Goal: Task Accomplishment & Management: Manage account settings

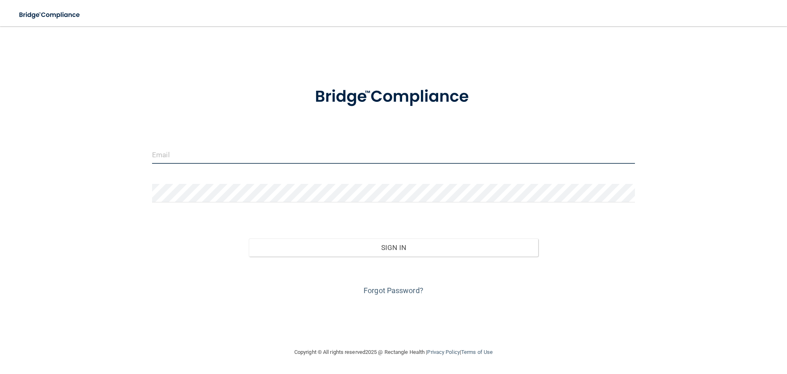
click at [233, 155] on input "email" at bounding box center [393, 154] width 483 height 18
click at [467, 95] on img at bounding box center [393, 96] width 191 height 43
click at [162, 156] on input "email" at bounding box center [393, 154] width 483 height 18
type input "[EMAIL_ADDRESS][DOMAIN_NAME]"
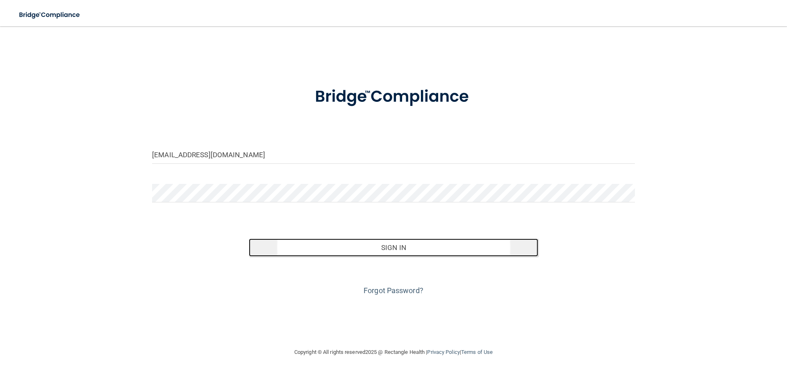
click at [388, 246] on button "Sign In" at bounding box center [394, 247] width 290 height 18
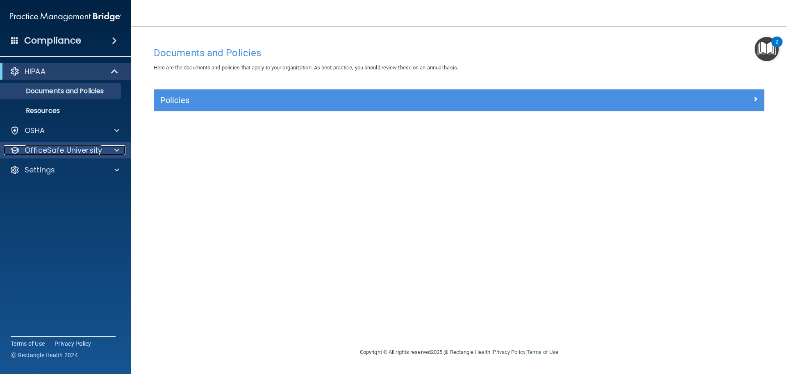
click at [115, 151] on span at bounding box center [116, 150] width 5 height 10
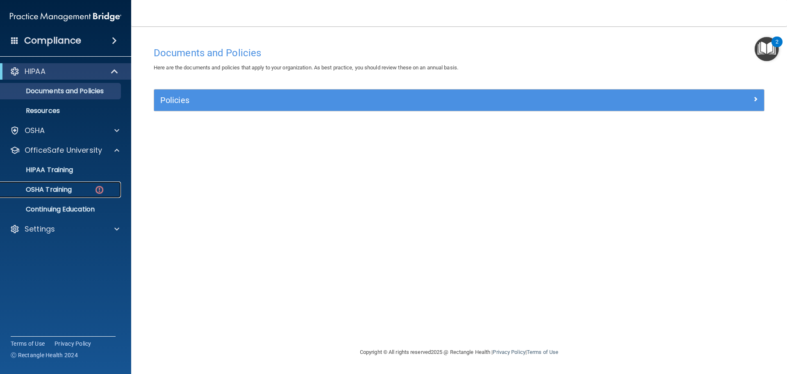
click at [96, 189] on img at bounding box center [99, 190] width 10 height 10
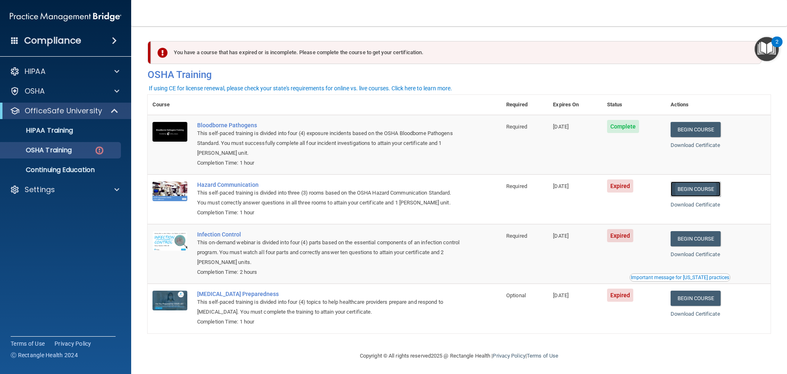
click at [702, 193] on link "Begin Course" at bounding box center [696, 188] width 50 height 15
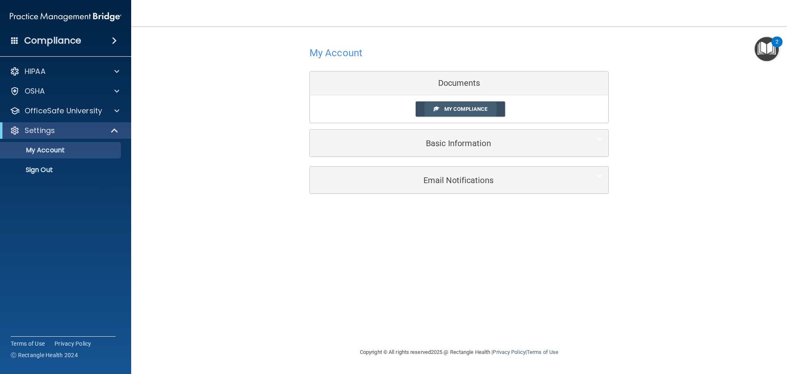
click at [451, 111] on span "My Compliance" at bounding box center [466, 109] width 43 height 6
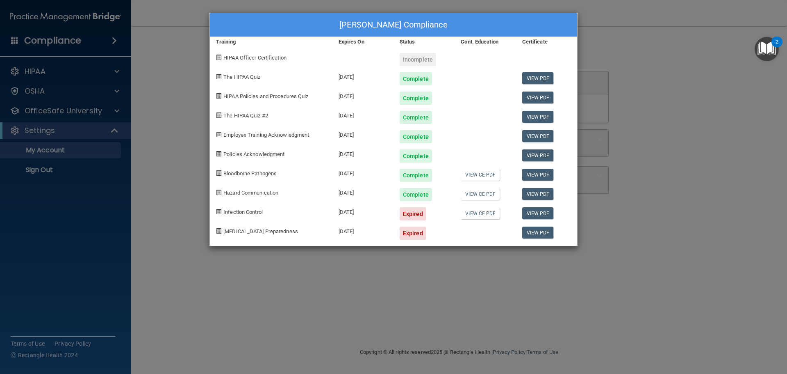
click at [65, 109] on div "Tammy Wolf's Compliance Training Expires On Status Cont. Education Certificate …" at bounding box center [393, 187] width 787 height 374
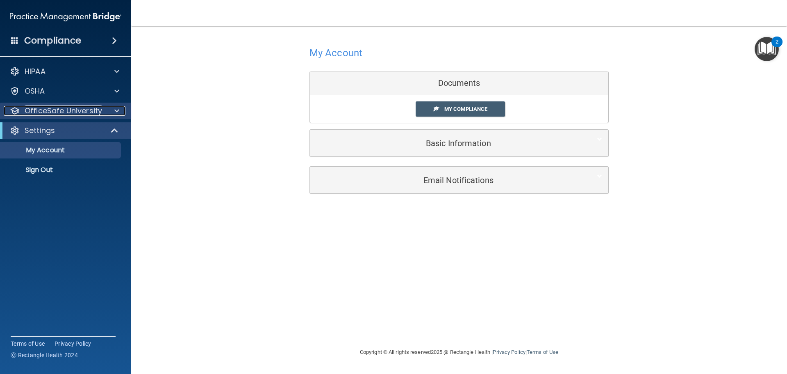
click at [116, 109] on span at bounding box center [116, 111] width 5 height 10
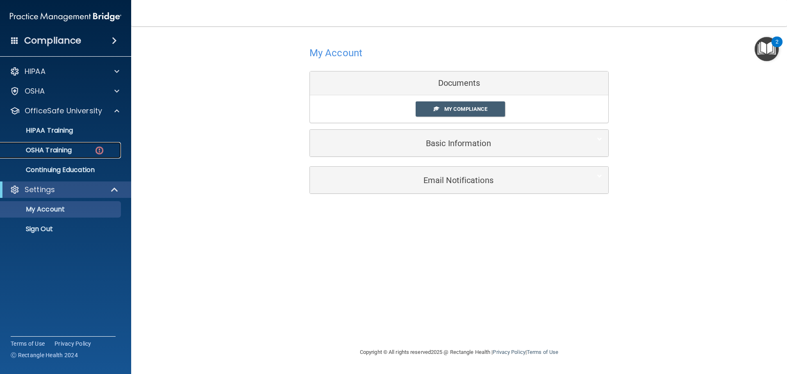
click at [100, 150] on img at bounding box center [99, 150] width 10 height 10
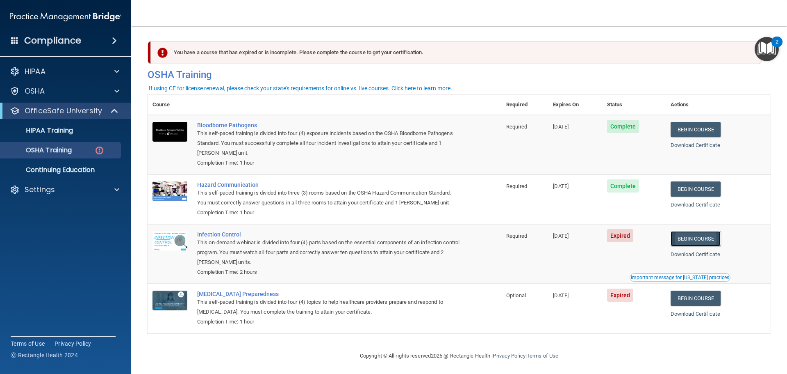
click at [686, 242] on link "Begin Course" at bounding box center [696, 238] width 50 height 15
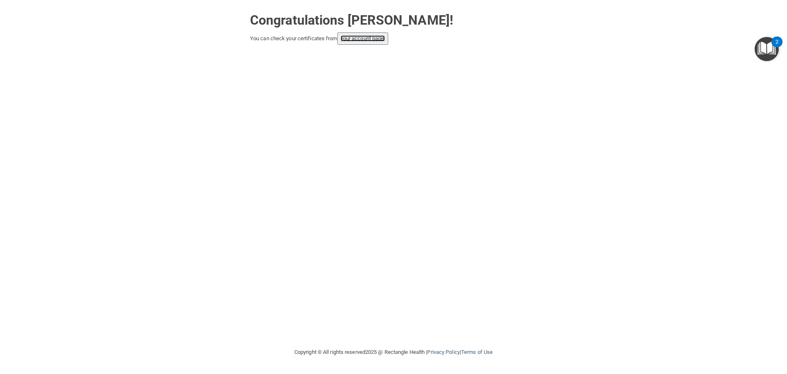
click at [360, 40] on link "your account page!" at bounding box center [363, 38] width 45 height 6
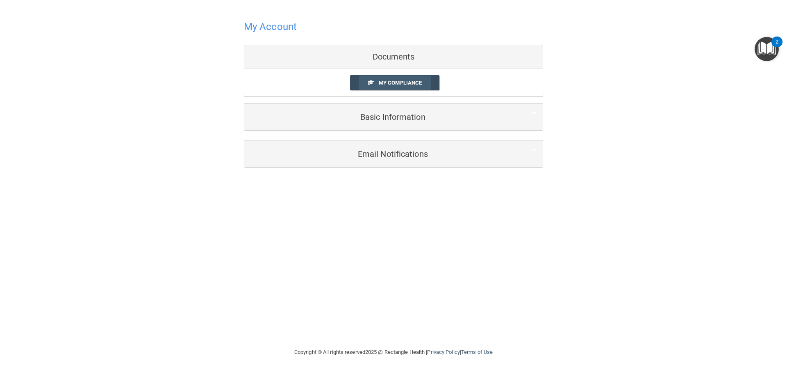
click at [379, 83] on span "My Compliance" at bounding box center [400, 83] width 43 height 6
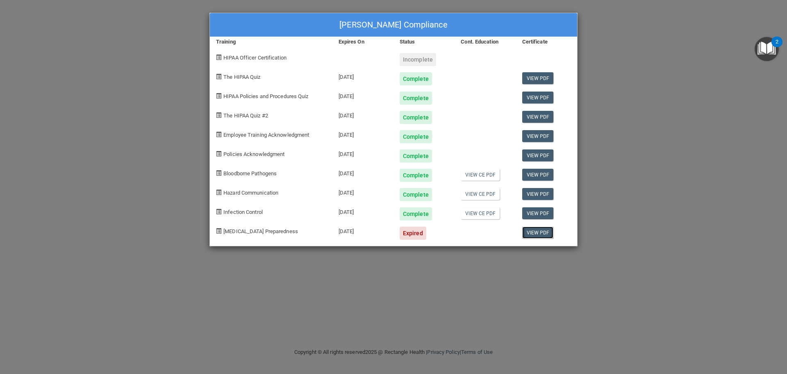
click at [536, 233] on link "View PDF" at bounding box center [538, 232] width 32 height 12
click at [535, 235] on link "View PDF" at bounding box center [538, 232] width 32 height 12
click at [529, 232] on link "View PDF" at bounding box center [538, 232] width 32 height 12
click at [218, 230] on span at bounding box center [218, 230] width 5 height 5
click at [241, 235] on div "[MEDICAL_DATA] Preparedness" at bounding box center [271, 229] width 123 height 19
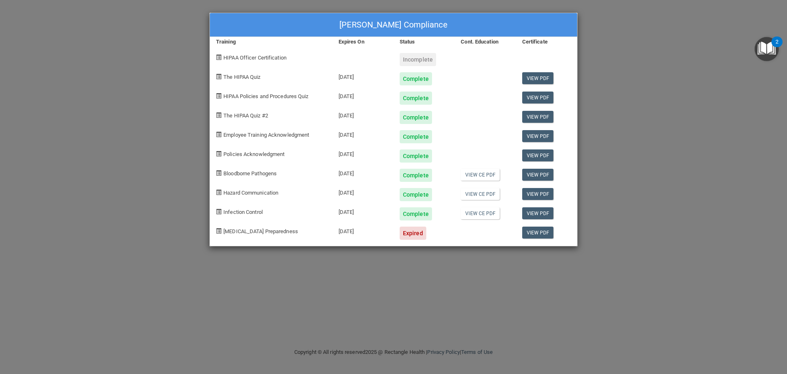
click at [241, 234] on span "[MEDICAL_DATA] Preparedness" at bounding box center [260, 231] width 75 height 6
drag, startPoint x: 253, startPoint y: 237, endPoint x: 302, endPoint y: 236, distance: 48.8
click at [259, 235] on div "[MEDICAL_DATA] Preparedness" at bounding box center [271, 229] width 123 height 19
click at [410, 235] on div "Expired" at bounding box center [413, 232] width 27 height 13
click at [530, 233] on link "View PDF" at bounding box center [538, 232] width 32 height 12
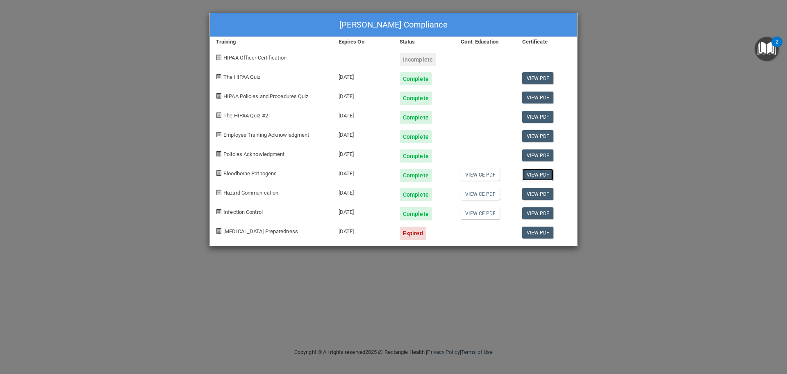
click at [525, 175] on link "View PDF" at bounding box center [538, 175] width 32 height 12
click at [531, 196] on link "View PDF" at bounding box center [538, 194] width 32 height 12
click at [537, 214] on link "View PDF" at bounding box center [538, 213] width 32 height 12
click at [533, 233] on link "View PDF" at bounding box center [538, 232] width 32 height 12
click at [406, 233] on div "Expired" at bounding box center [413, 232] width 27 height 13
